Goal: Complete application form

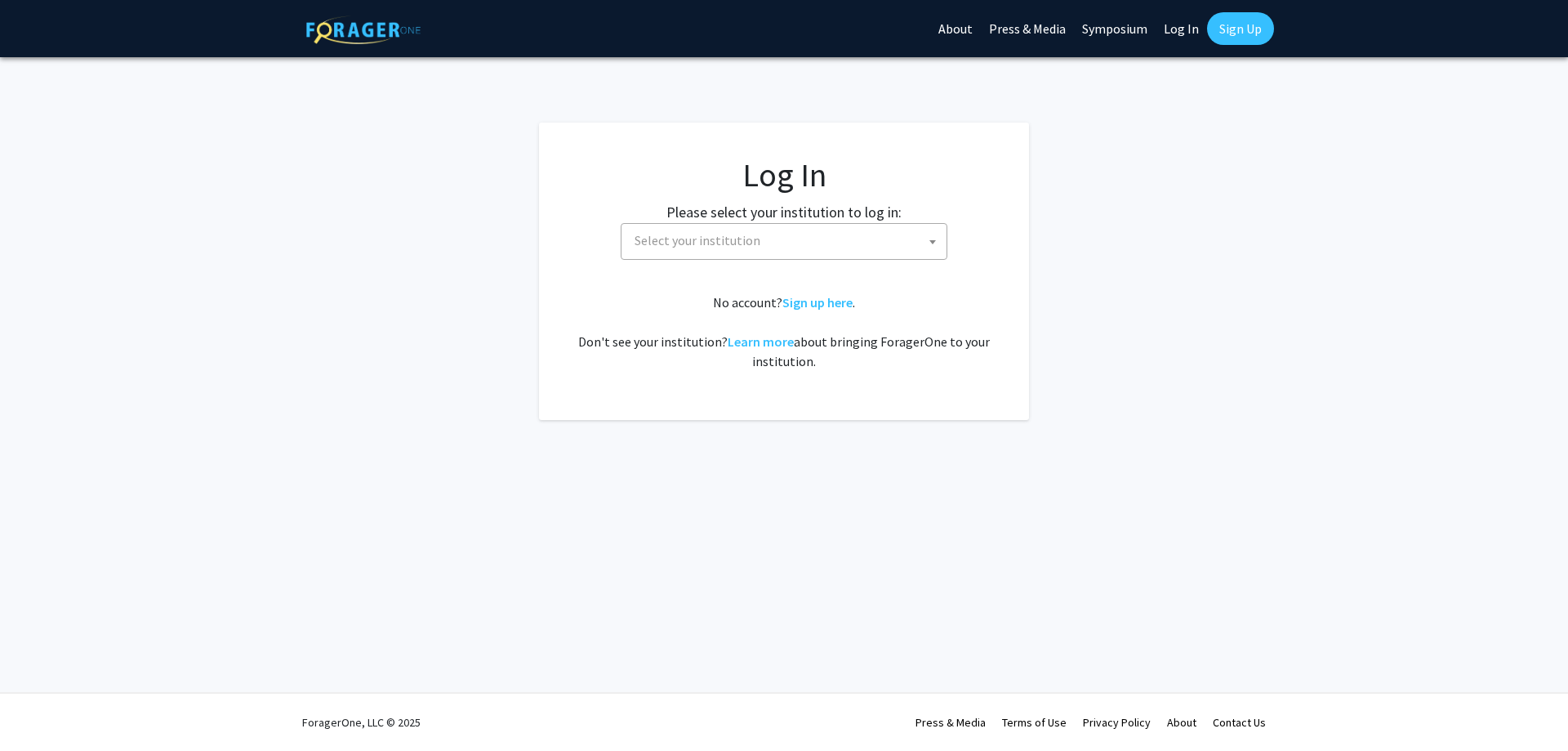
select select
click at [746, 233] on span "Select your institution" at bounding box center [697, 240] width 126 height 16
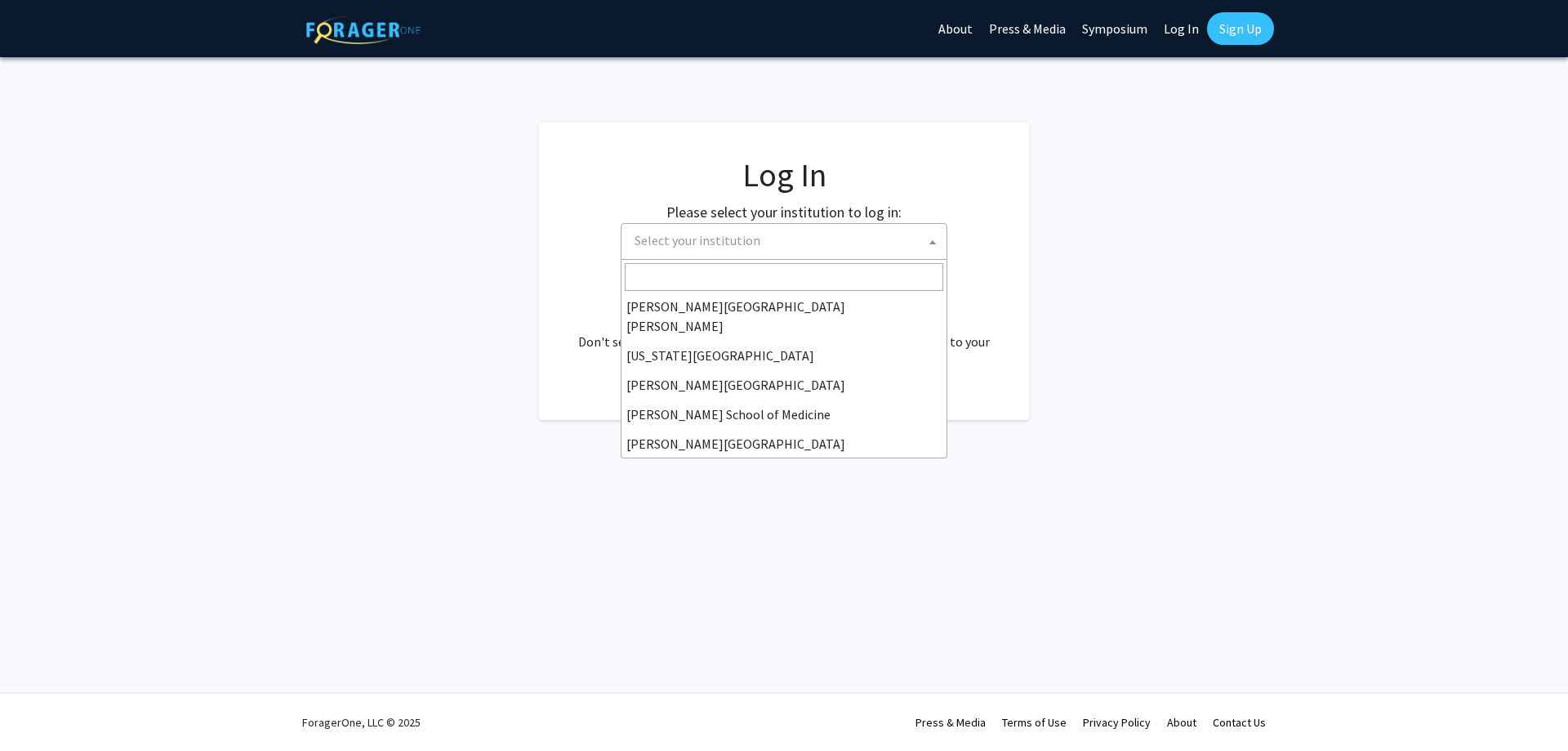
scroll to position [327, 0]
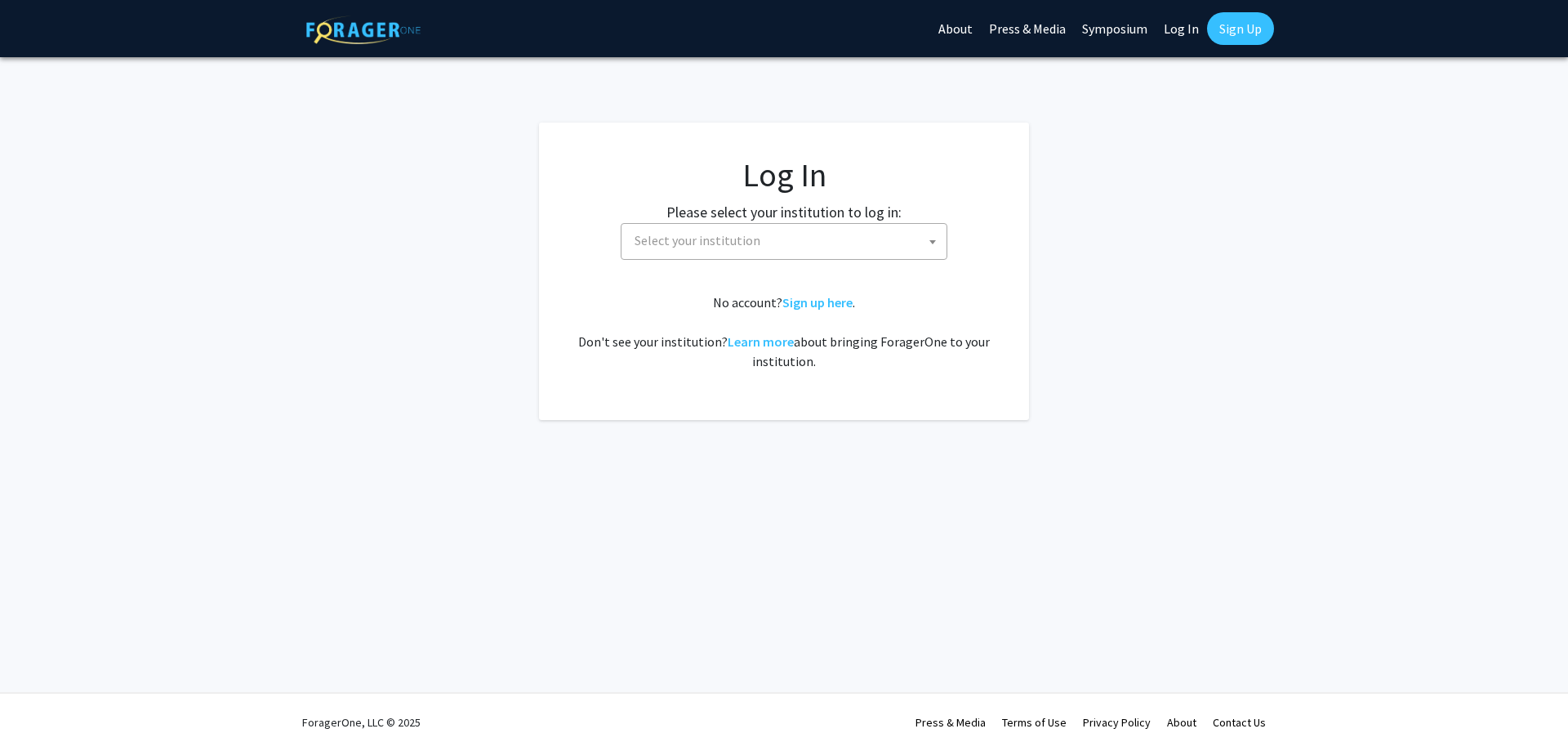
select select
click at [848, 234] on span "Select your institution" at bounding box center [787, 240] width 319 height 33
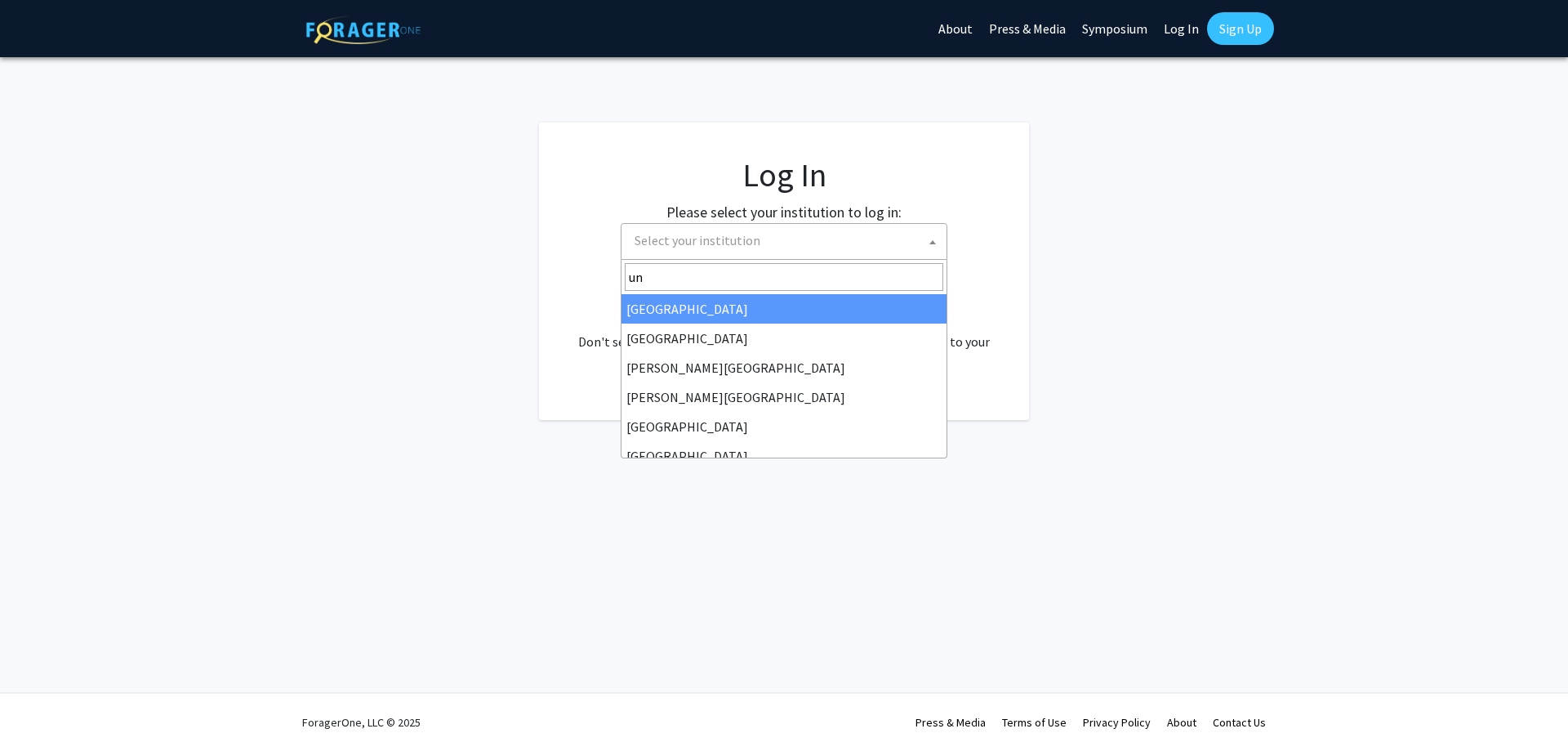
type input "u"
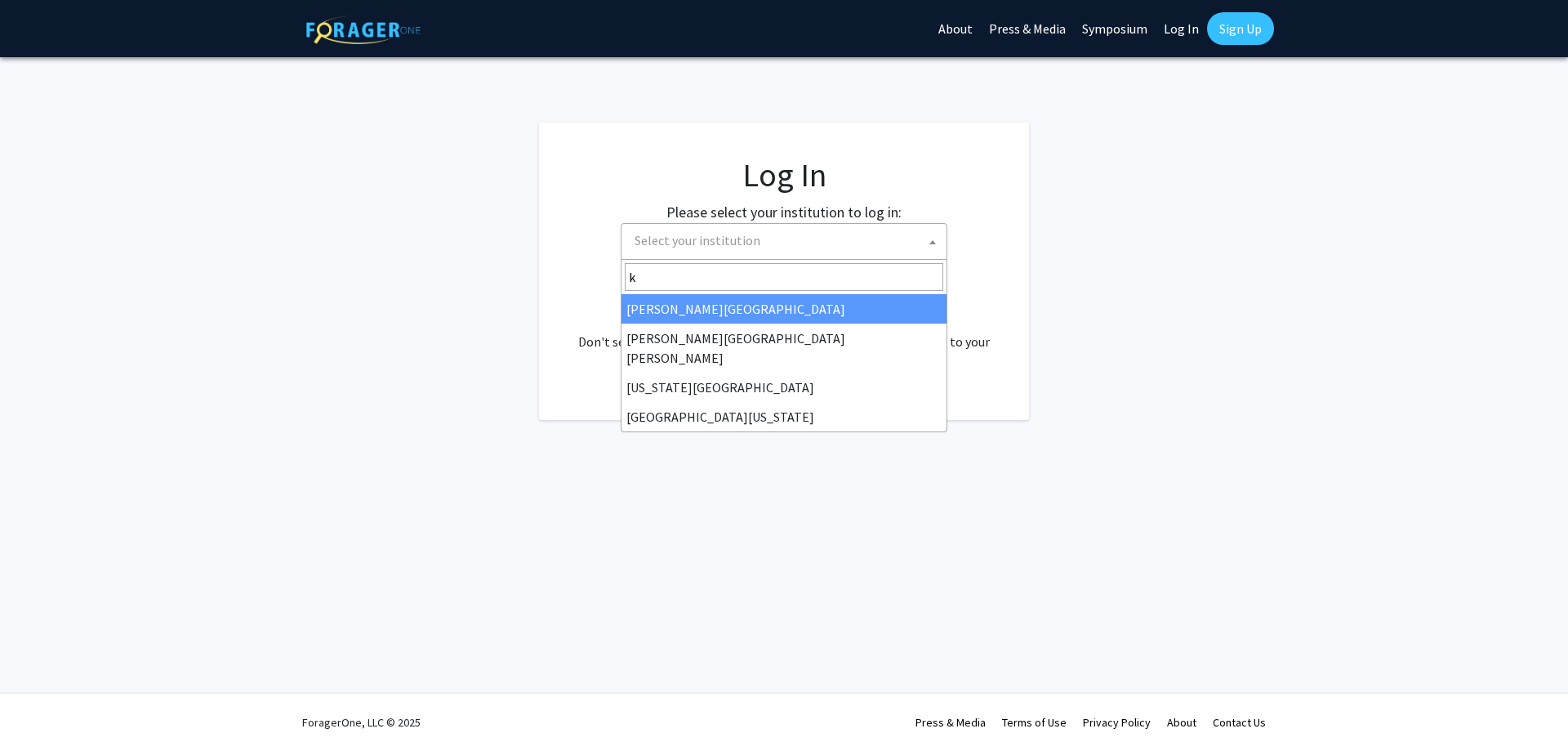
type input "ke"
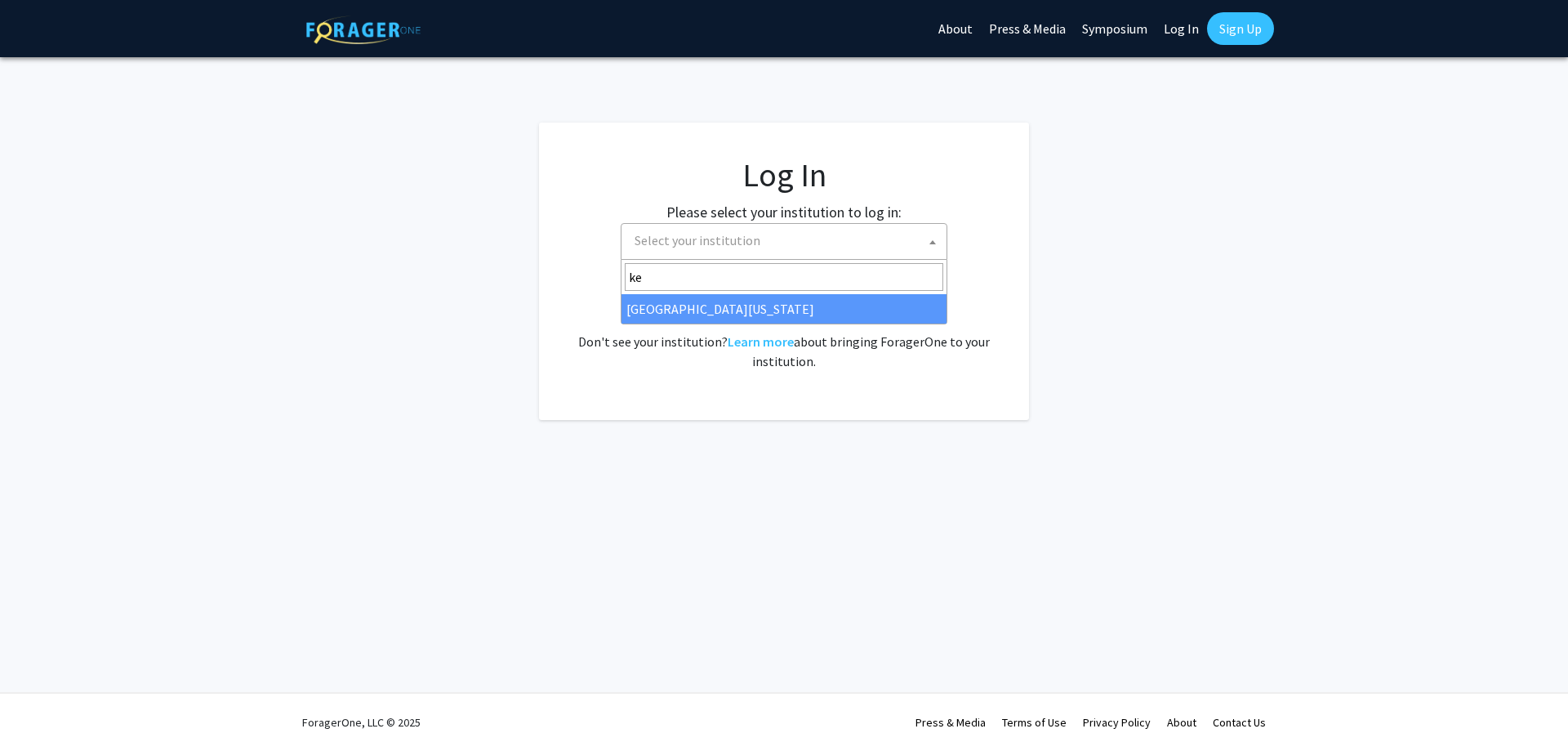
select select "13"
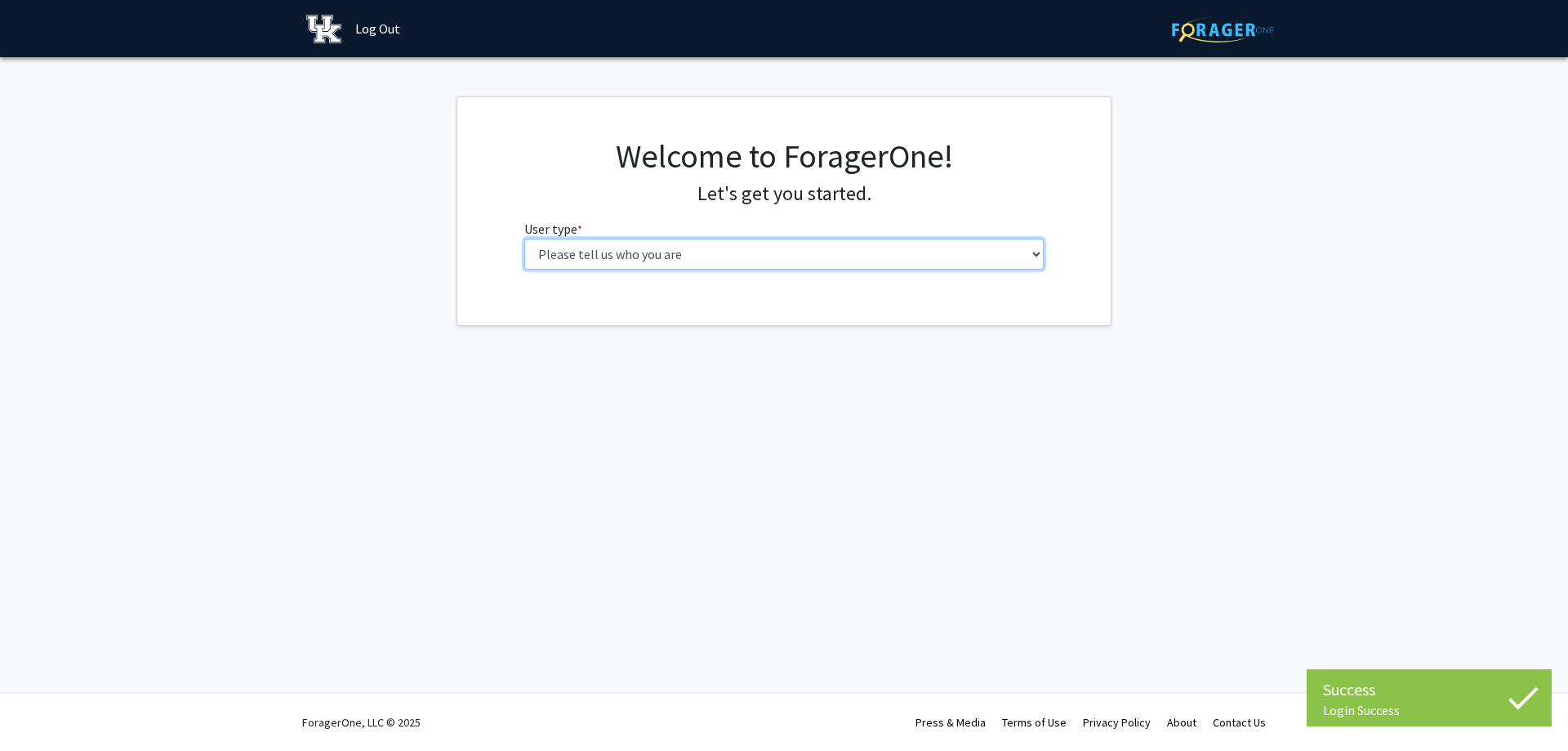
click at [733, 249] on select "Please tell us who you are Undergraduate Student Master's Student Doctoral Cand…" at bounding box center [784, 254] width 520 height 31
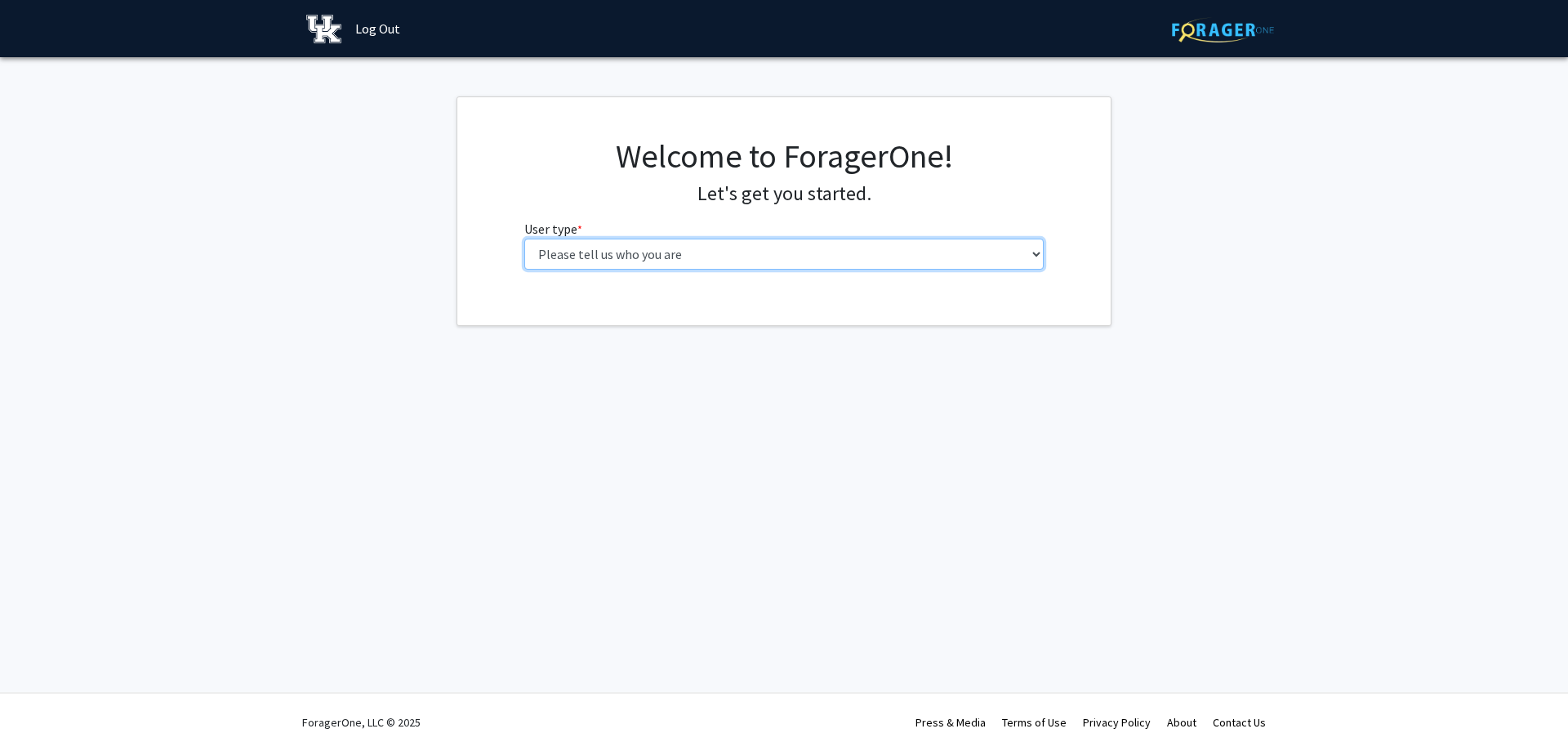
select select "1: undergrad"
click at [524, 238] on select "Please tell us who you are Undergraduate Student Master's Student Doctoral Cand…" at bounding box center [784, 254] width 520 height 31
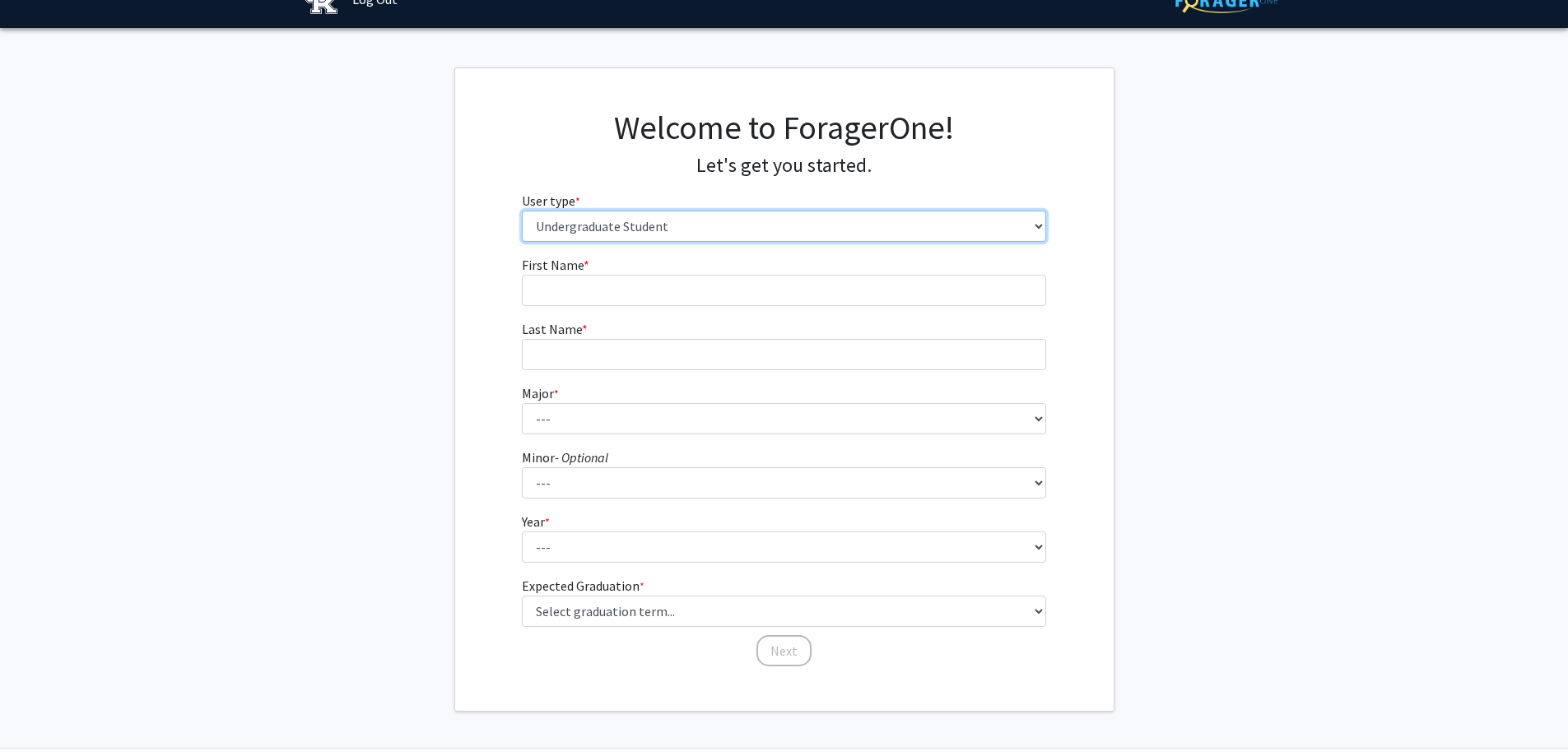
scroll to position [80, 0]
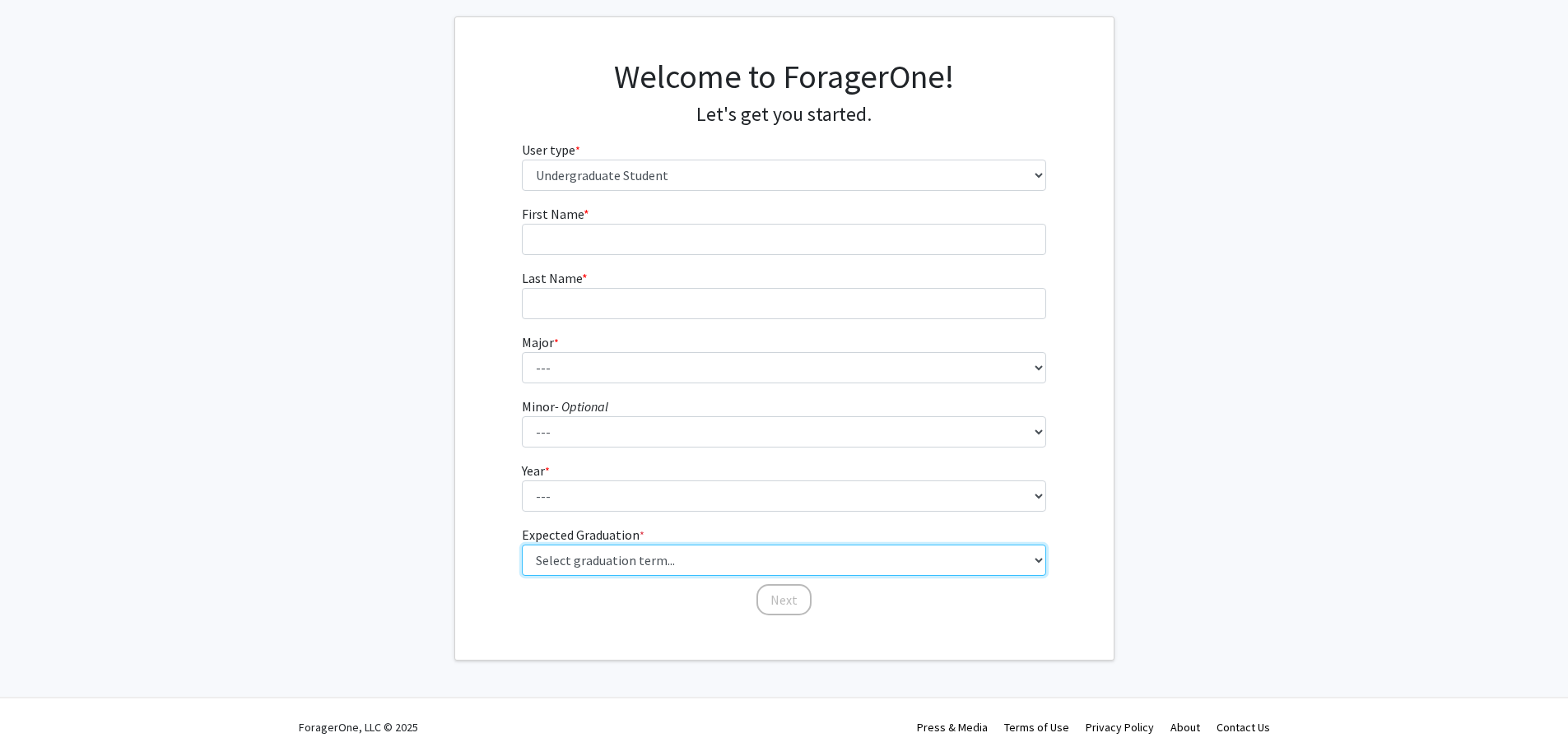
click at [762, 568] on select "Select graduation term... Spring 2025 Summer 2025 Fall 2025 Winter 2025 Spring …" at bounding box center [783, 560] width 524 height 31
